Goal: Task Accomplishment & Management: Use online tool/utility

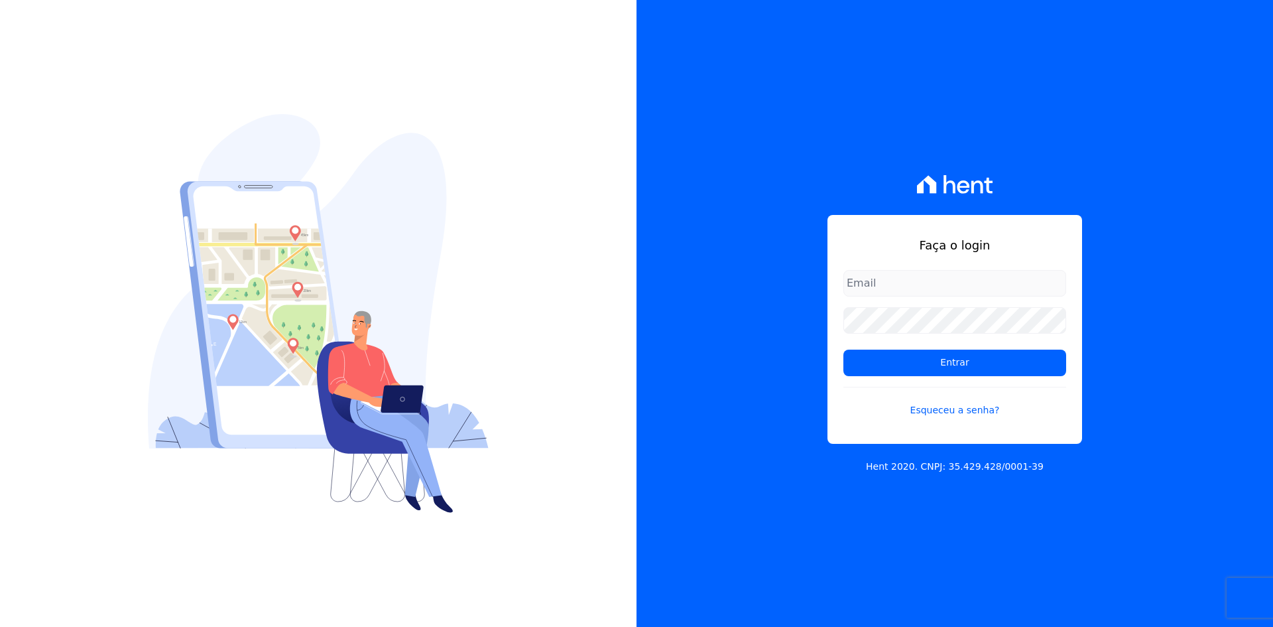
type input "administracao@vilaurbe.com.br"
click at [914, 277] on input "administracao@vilaurbe.com.br" at bounding box center [954, 283] width 223 height 27
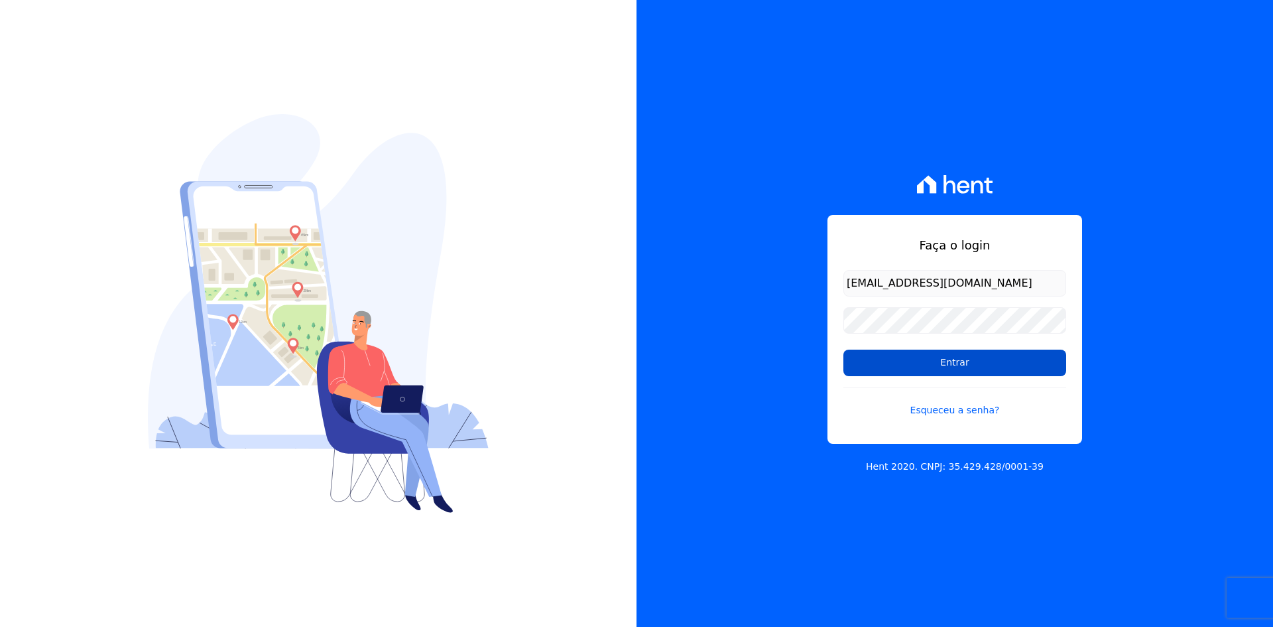
click at [897, 370] on input "Entrar" at bounding box center [954, 362] width 223 height 27
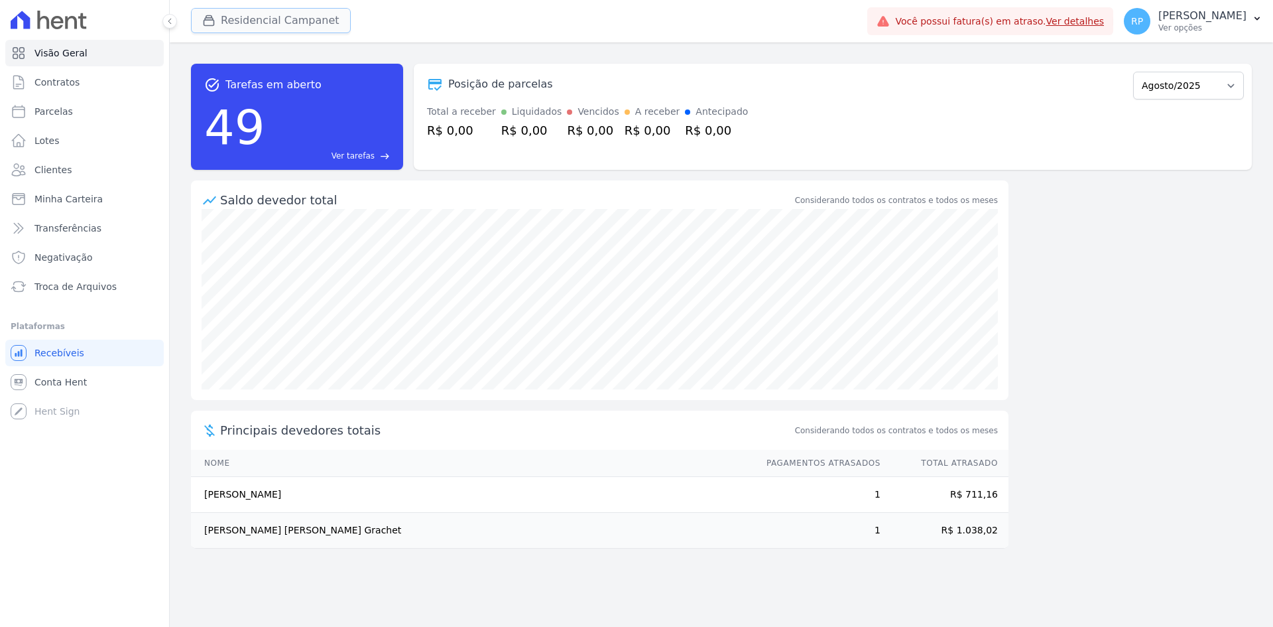
click at [241, 15] on button "Residencial Campanet" at bounding box center [271, 20] width 160 height 25
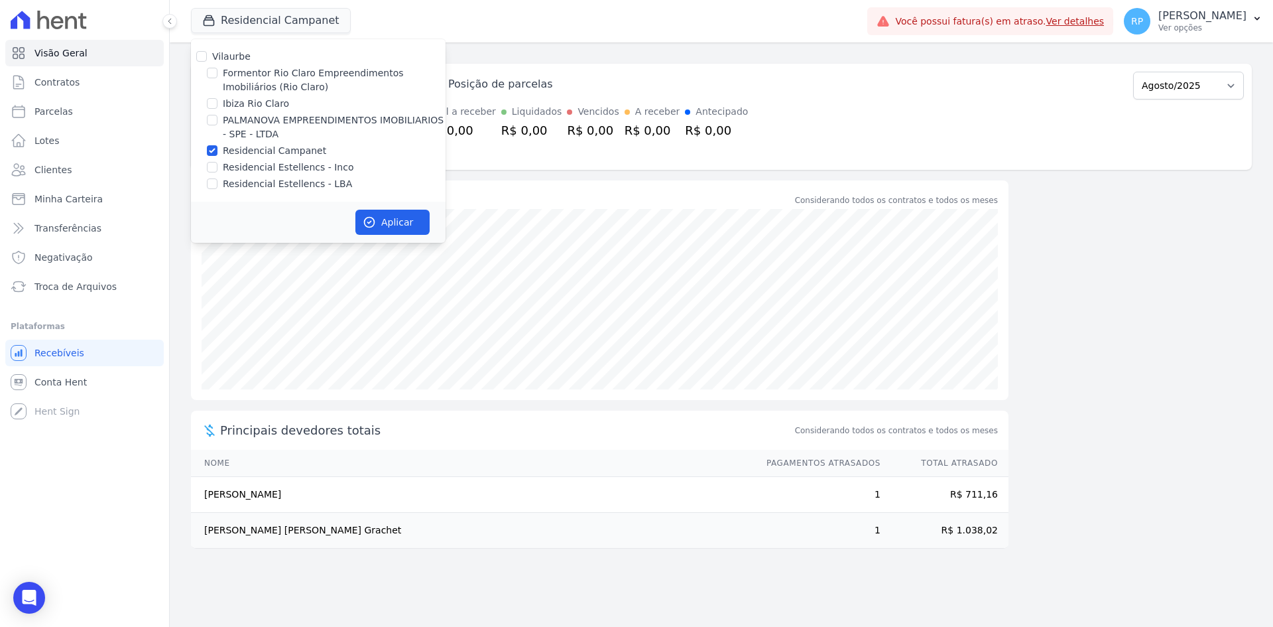
click at [241, 151] on label "Residencial Campanet" at bounding box center [274, 151] width 103 height 14
click at [218, 151] on input "Residencial Campanet" at bounding box center [212, 150] width 11 height 11
checkbox input "false"
click at [232, 118] on label "PALMANOVA EMPREENDIMENTOS IMOBILIARIOS - SPE - LTDA" at bounding box center [334, 127] width 223 height 28
click at [218, 118] on input "PALMANOVA EMPREENDIMENTOS IMOBILIARIOS - SPE - LTDA" at bounding box center [212, 120] width 11 height 11
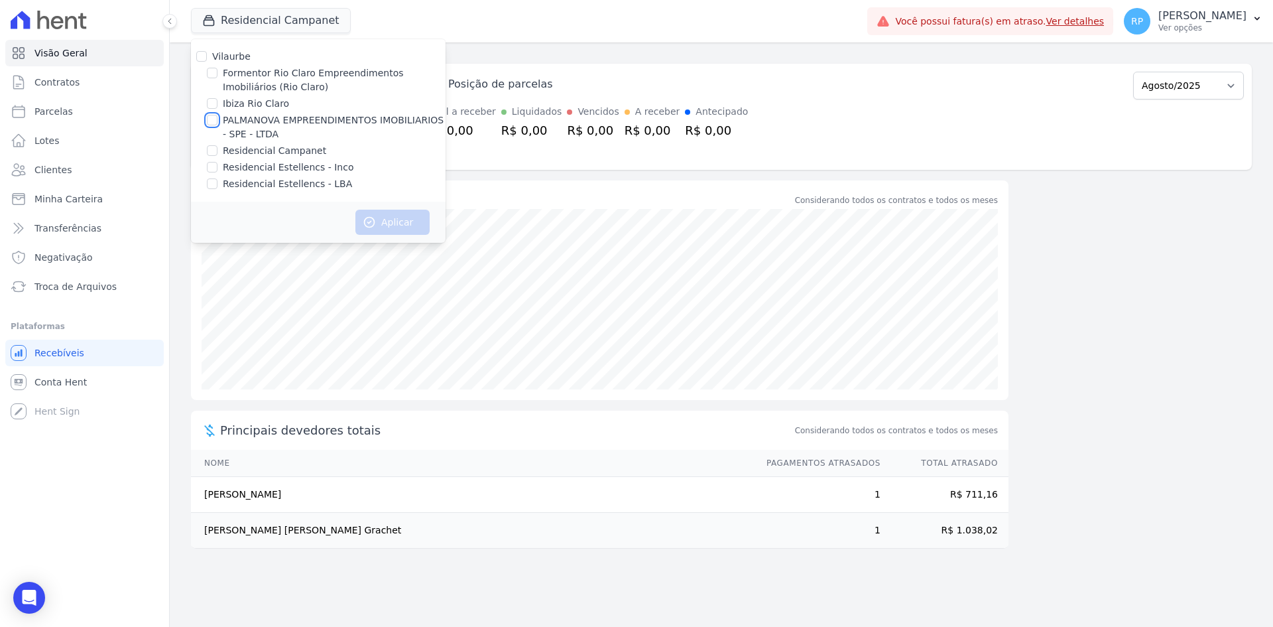
checkbox input "true"
click at [388, 224] on button "Aplicar" at bounding box center [392, 222] width 74 height 25
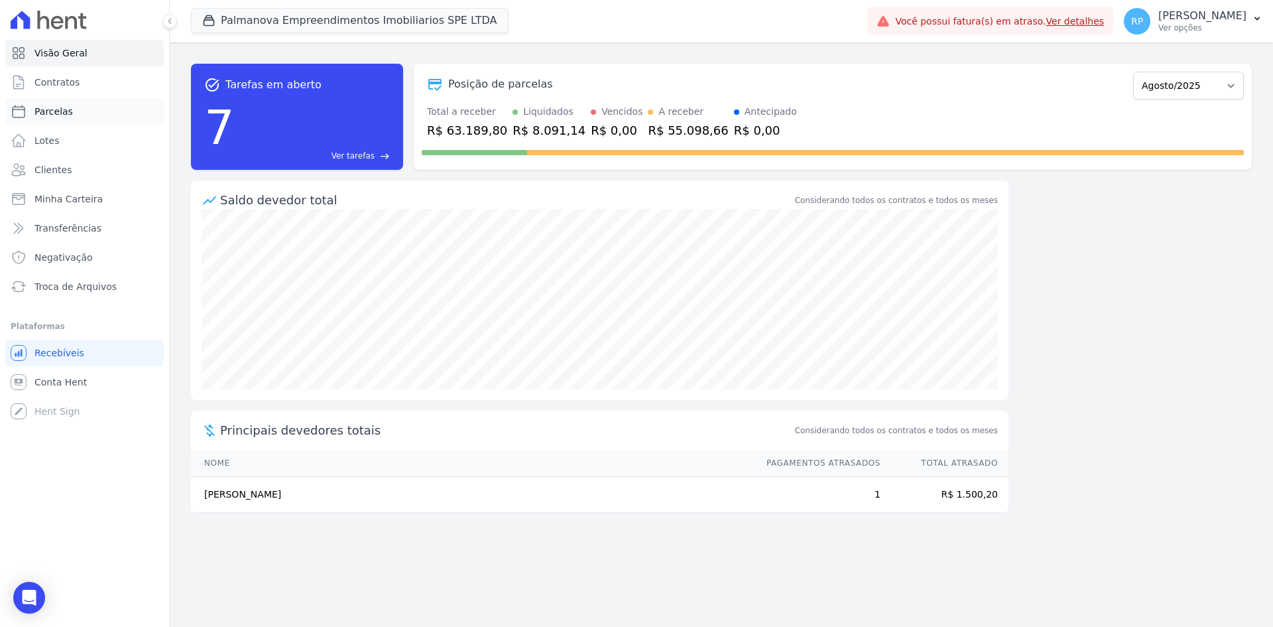
click at [73, 107] on link "Parcelas" at bounding box center [84, 111] width 158 height 27
click at [78, 112] on link "Parcelas" at bounding box center [84, 111] width 158 height 27
select select
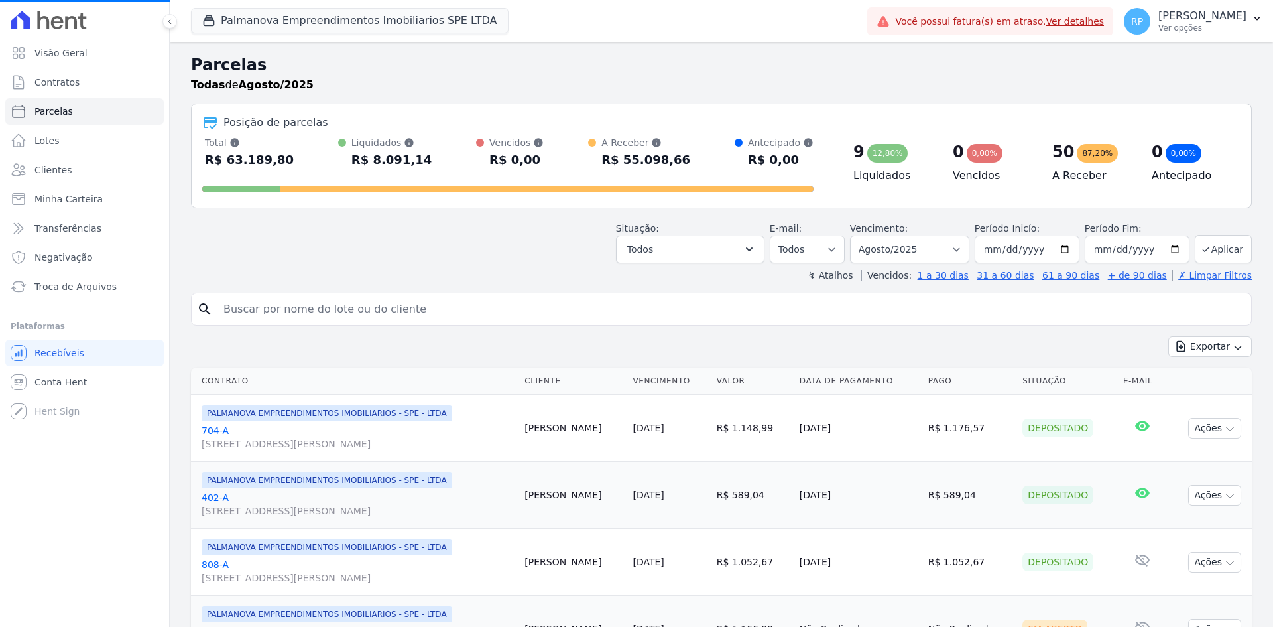
select select
type input "firmino"
select select
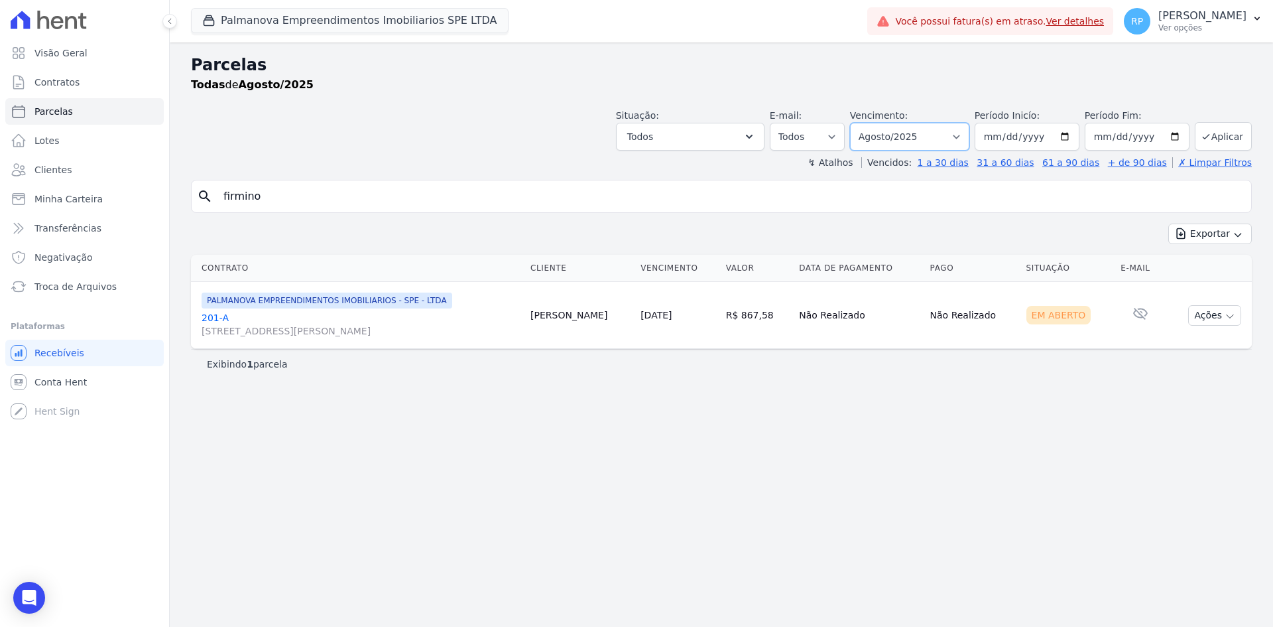
click at [969, 137] on select "Filtrar por período ──────── Todos os meses Abril/2025 Maio/2025 Junho/2025 Jul…" at bounding box center [909, 137] width 119 height 28
select select "07/2025"
click at [869, 123] on select "Filtrar por período ──────── Todos os meses Abril/2025 Maio/2025 Junho/2025 Jul…" at bounding box center [909, 137] width 119 height 28
select select
drag, startPoint x: 597, startPoint y: 309, endPoint x: 833, endPoint y: 324, distance: 235.9
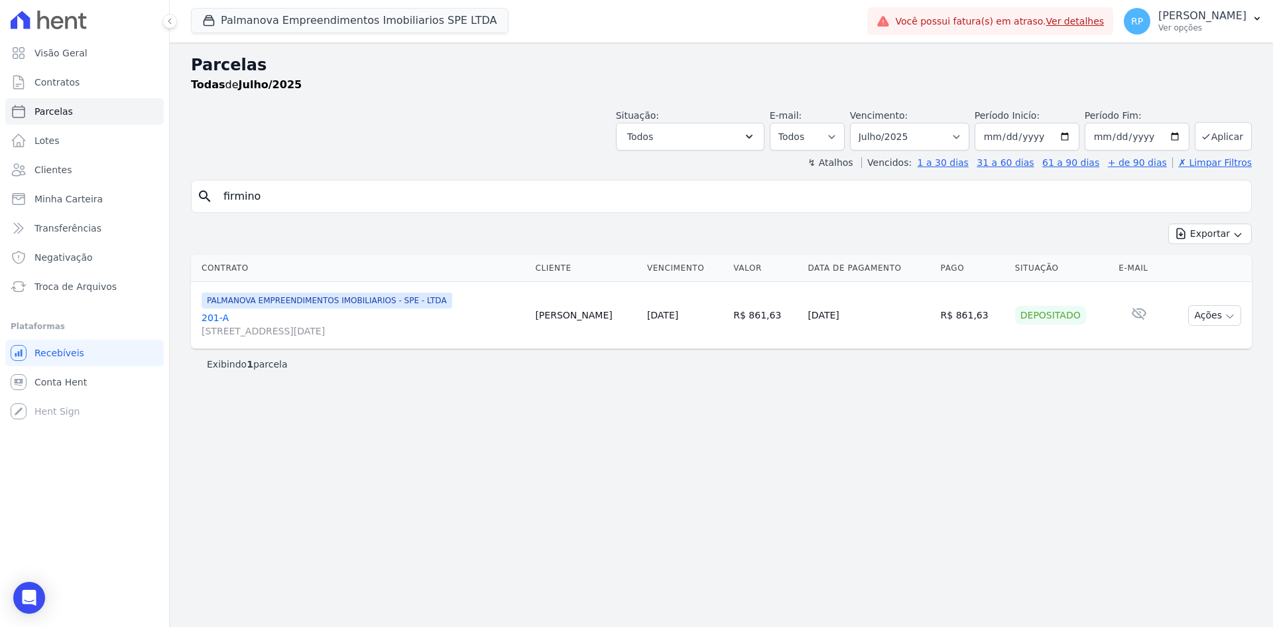
click at [923, 298] on tr "PALMANOVA EMPREENDIMENTOS IMOBILIARIOS - SPE - LTDA 201-A Rua Quinze de Novembr…" at bounding box center [721, 315] width 1061 height 67
click at [757, 338] on td "R$ 861,63" at bounding box center [765, 315] width 74 height 67
drag, startPoint x: 788, startPoint y: 317, endPoint x: 904, endPoint y: 303, distance: 116.9
click at [904, 303] on tr "PALMANOVA EMPREENDIMENTOS IMOBILIARIOS - SPE - LTDA 201-A Rua Quinze de Novembr…" at bounding box center [721, 315] width 1061 height 67
click at [946, 361] on div "Exibindo 1 parcela" at bounding box center [721, 363] width 1029 height 13
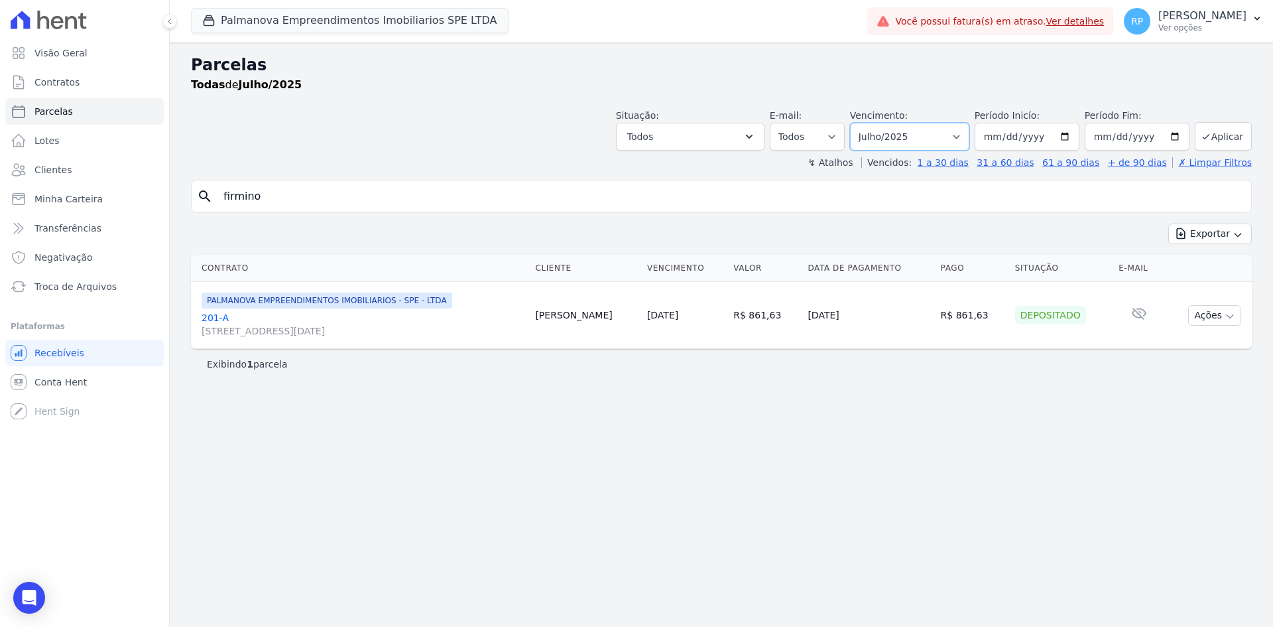
click at [969, 136] on select "Filtrar por período ──────── Todos os meses Abril/2025 Maio/2025 Junho/2025 Jul…" at bounding box center [909, 137] width 119 height 28
click at [869, 123] on select "Filtrar por período ──────── Todos os meses Abril/2025 Maio/2025 Junho/2025 Jul…" at bounding box center [909, 137] width 119 height 28
drag, startPoint x: 243, startPoint y: 197, endPoint x: 235, endPoint y: 208, distance: 13.4
click at [190, 192] on div "Parcelas Todas de Julho/2025 Situação: Agendado Em Aberto Pago Processando Canc…" at bounding box center [721, 334] width 1103 height 584
drag, startPoint x: 711, startPoint y: 378, endPoint x: 836, endPoint y: 351, distance: 128.1
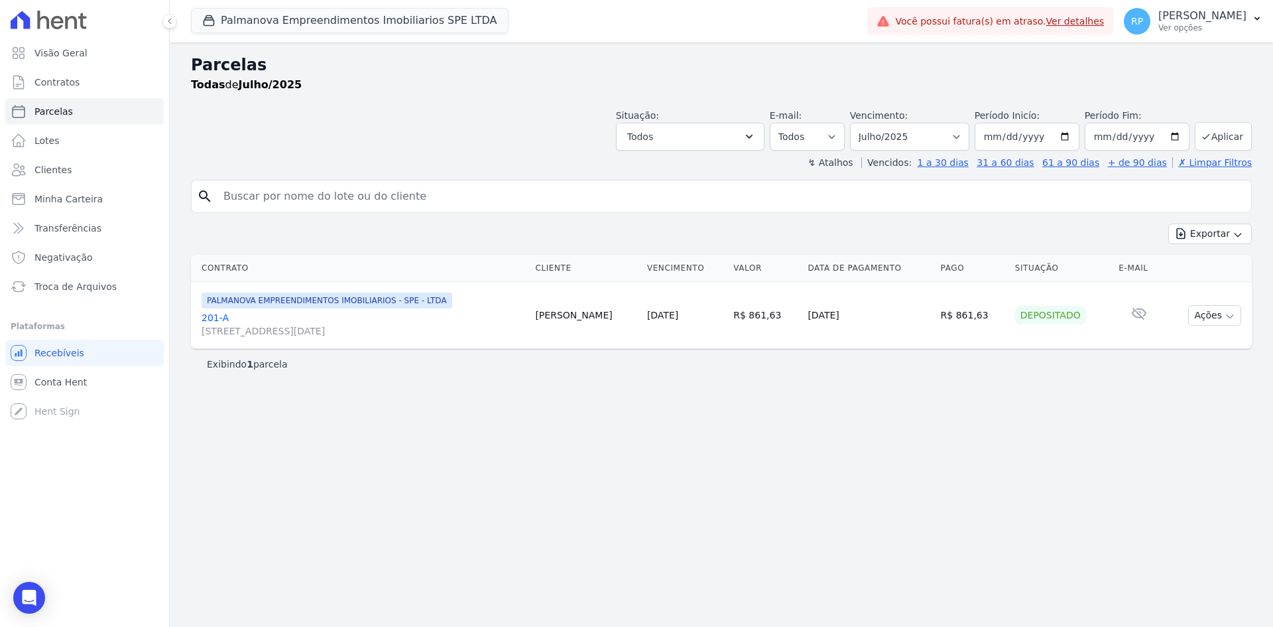
click at [713, 376] on div "Exibindo 1 parcela" at bounding box center [721, 364] width 1061 height 30
click at [826, 193] on input "search" at bounding box center [731, 196] width 1030 height 27
select select
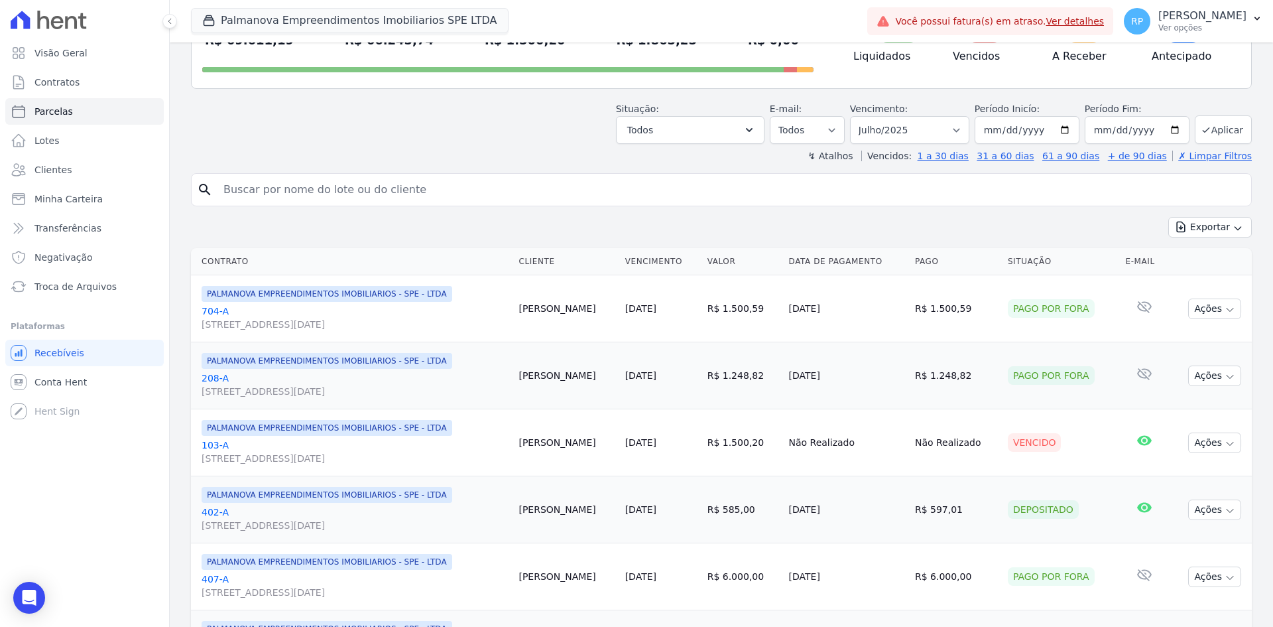
scroll to position [133, 0]
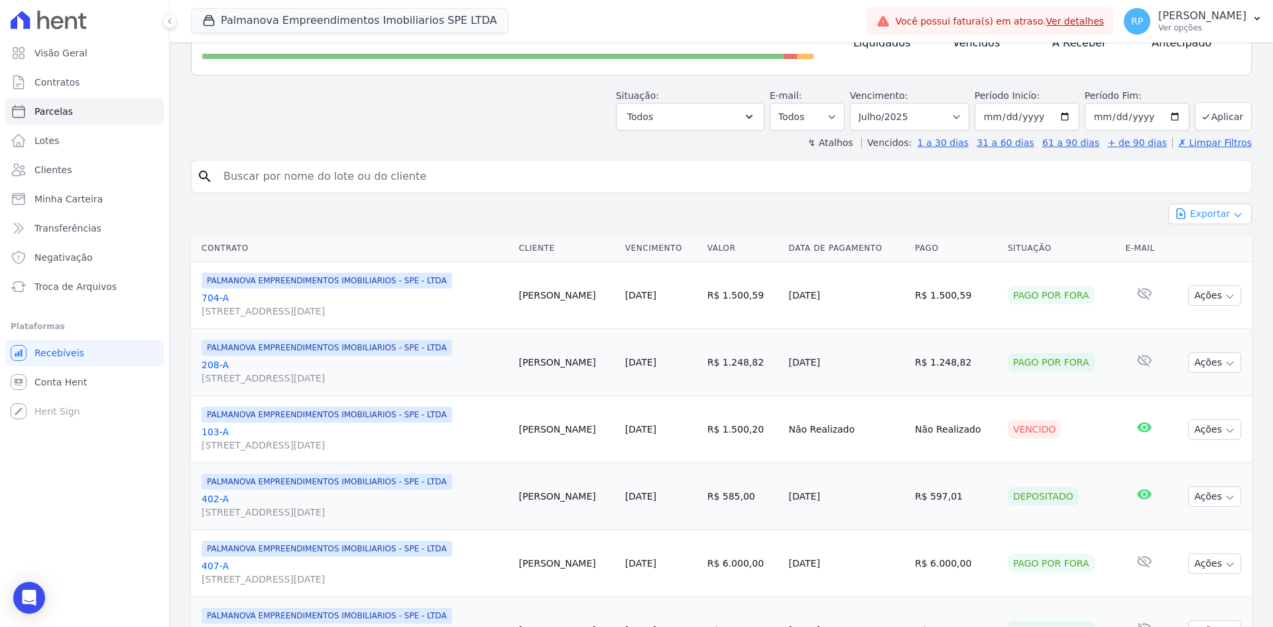
click at [1211, 218] on button "Exportar" at bounding box center [1210, 214] width 84 height 21
click at [1190, 269] on span "Exportar CSV" at bounding box center [1209, 267] width 70 height 13
